Goal: Consume media (video, audio)

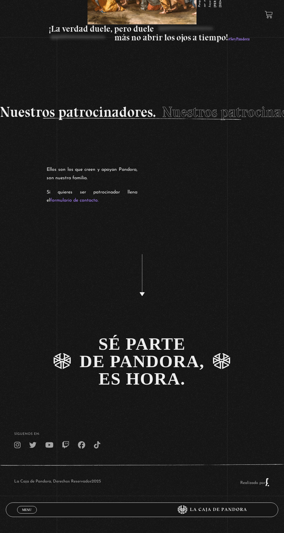
scroll to position [1412, 0]
click at [18, 516] on div "Menu Cerrar" at bounding box center [85, 509] width 136 height 14
click at [23, 511] on span "Menu" at bounding box center [27, 509] width 10 height 3
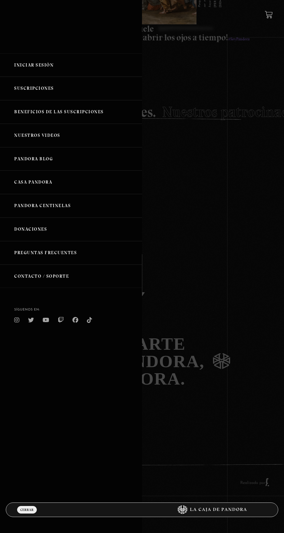
click at [26, 511] on span "Cerrar" at bounding box center [26, 509] width 13 height 3
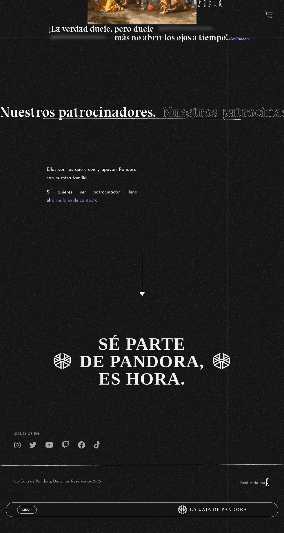
click at [23, 511] on span "Menu" at bounding box center [27, 509] width 10 height 3
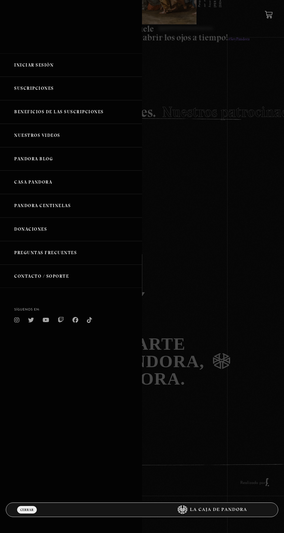
click at [36, 64] on link "Iniciar Sesión" at bounding box center [71, 65] width 142 height 24
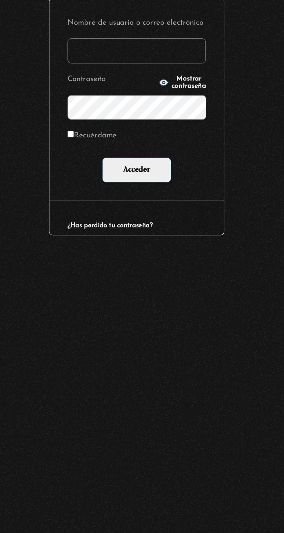
click at [118, 143] on input "Nombre de usuario o correo electrónico" at bounding box center [142, 141] width 80 height 15
type input "eve12cb@hotmail.com"
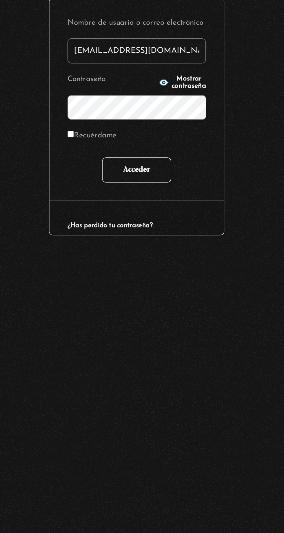
click at [131, 214] on input "Acceder" at bounding box center [142, 210] width 40 height 15
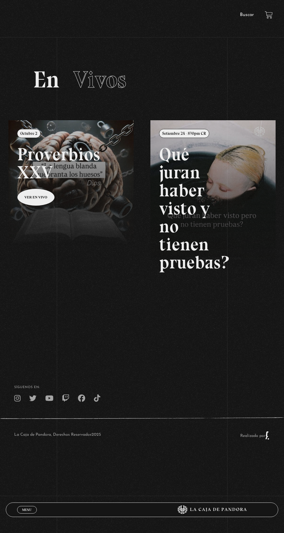
click at [232, 11] on div "ingresar al sitio Ver Video Más Información Solicitar Por favor coloque su disp…" at bounding box center [142, 234] width 284 height 469
click at [246, 15] on link "Buscar" at bounding box center [247, 14] width 14 height 5
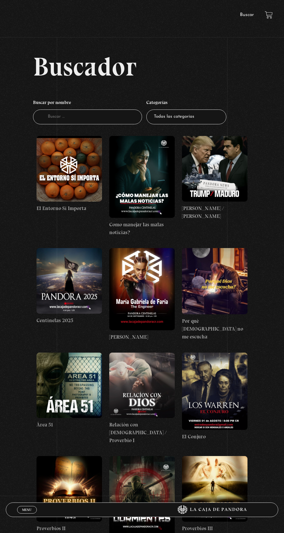
click at [66, 169] on figure at bounding box center [70, 169] width 66 height 66
